Goal: Transaction & Acquisition: Download file/media

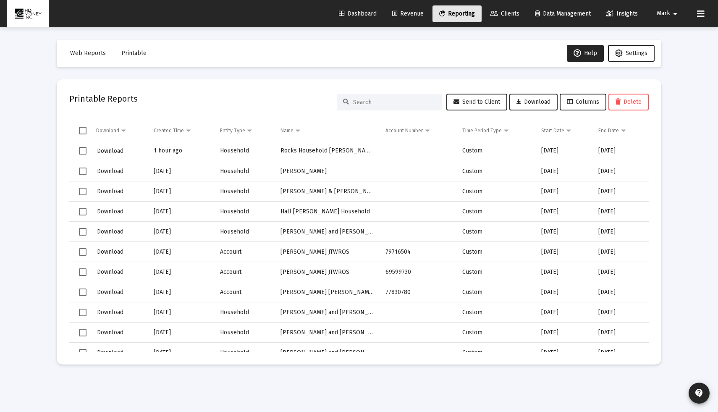
click at [454, 15] on span "Reporting" at bounding box center [457, 13] width 36 height 7
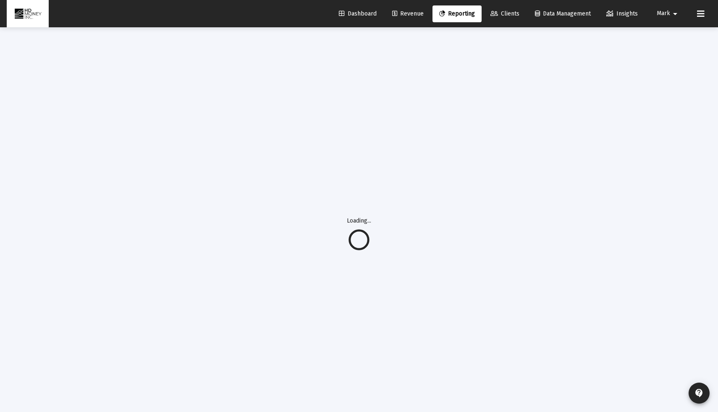
select select "View all"
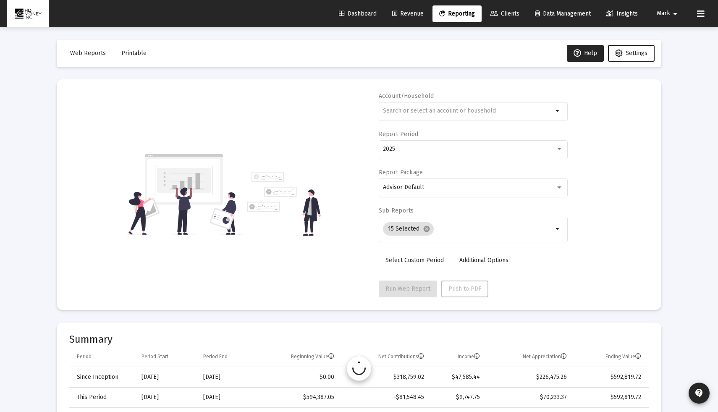
scroll to position [403, 0]
click at [130, 51] on span "Printable" at bounding box center [133, 53] width 25 height 7
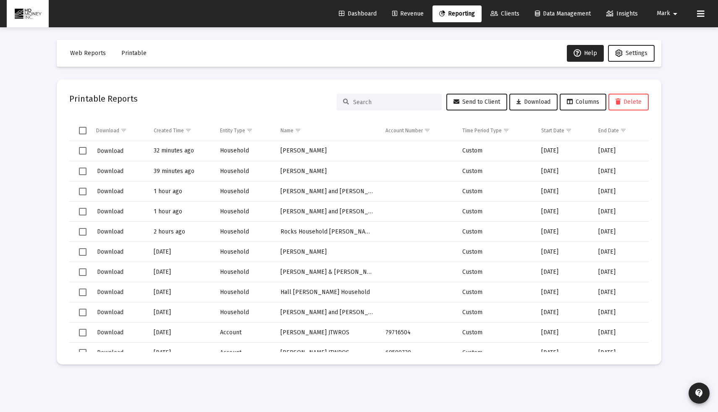
click at [452, 13] on span "Reporting" at bounding box center [457, 13] width 36 height 7
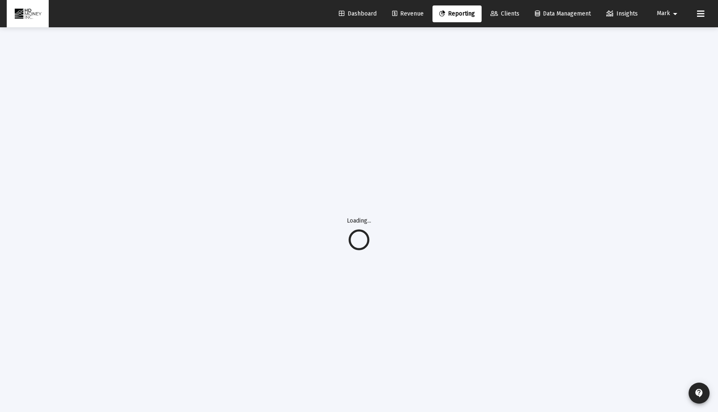
select select "View all"
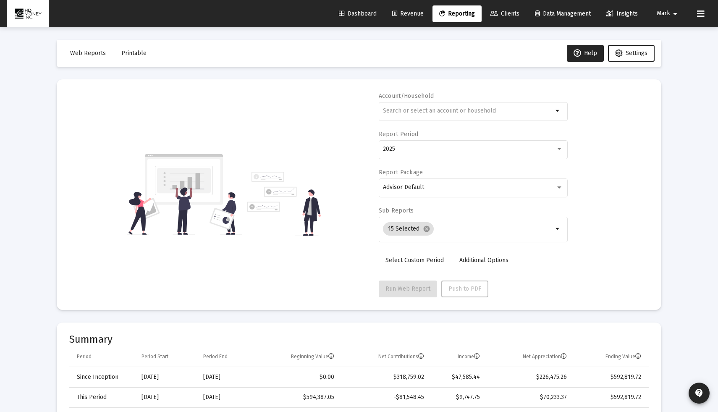
scroll to position [403, 0]
click at [401, 107] on input "text" at bounding box center [468, 110] width 170 height 7
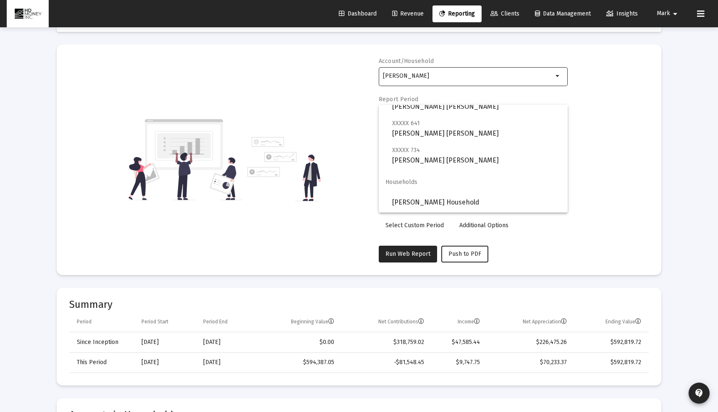
scroll to position [47, 0]
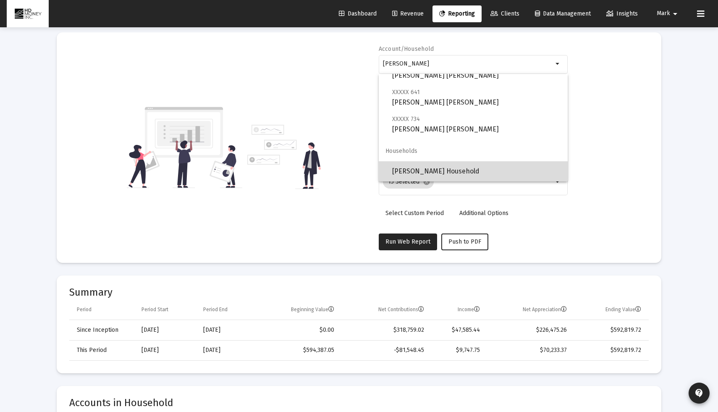
click at [427, 173] on span "[PERSON_NAME] Household" at bounding box center [476, 171] width 169 height 20
type input "[PERSON_NAME] Household"
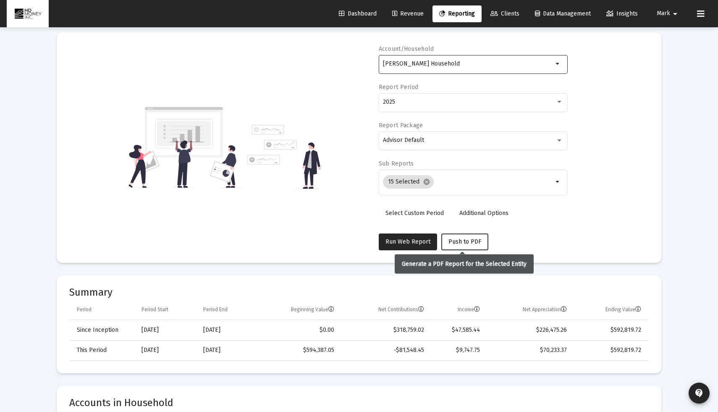
click at [455, 246] on button "Push to PDF" at bounding box center [464, 241] width 47 height 17
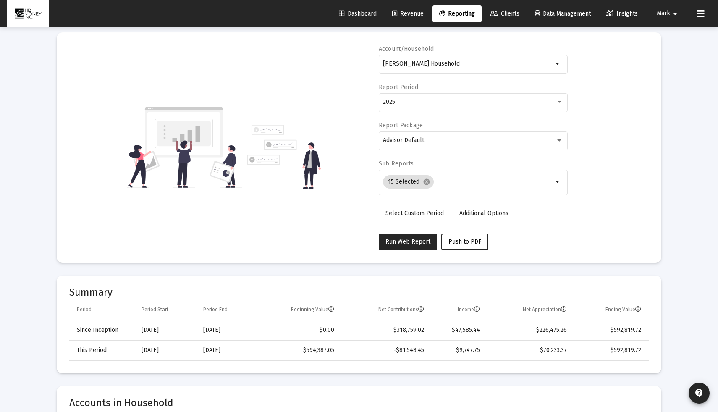
scroll to position [0, 0]
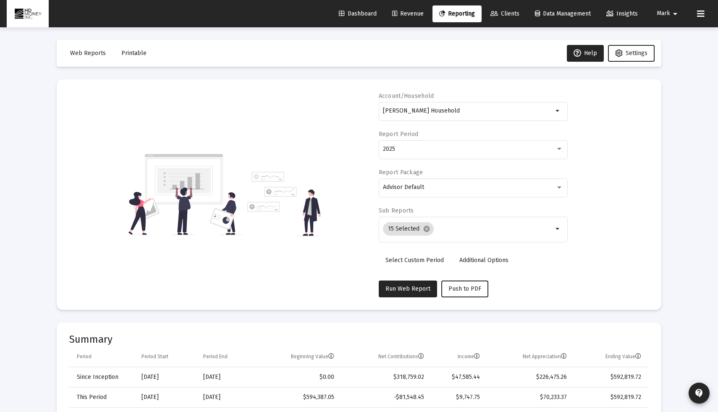
click at [133, 50] on span "Printable" at bounding box center [133, 53] width 25 height 7
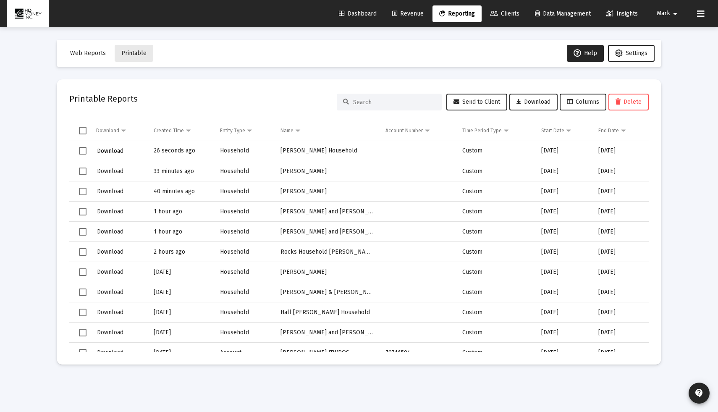
click at [120, 155] on button "Download" at bounding box center [110, 151] width 28 height 12
click at [110, 152] on span "Download" at bounding box center [110, 150] width 26 height 7
click at [115, 209] on span "Download" at bounding box center [110, 211] width 26 height 7
